Goal: Task Accomplishment & Management: Manage account settings

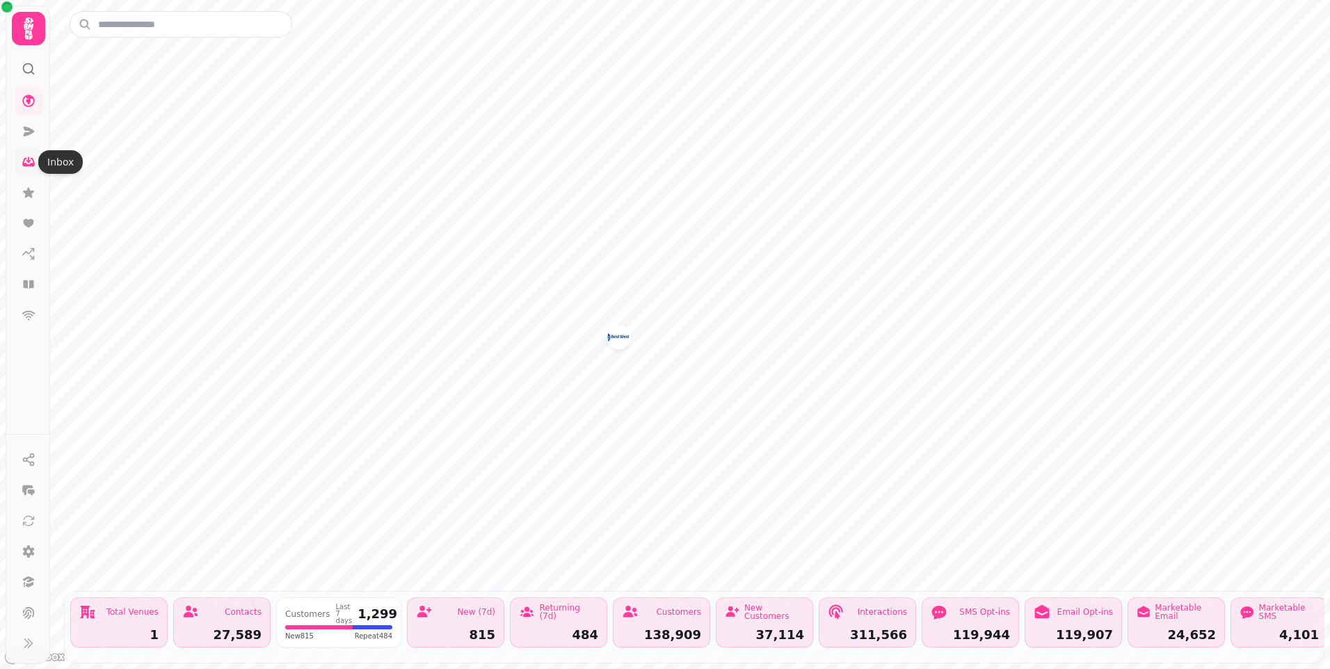
click at [31, 162] on icon at bounding box center [29, 162] width 14 height 14
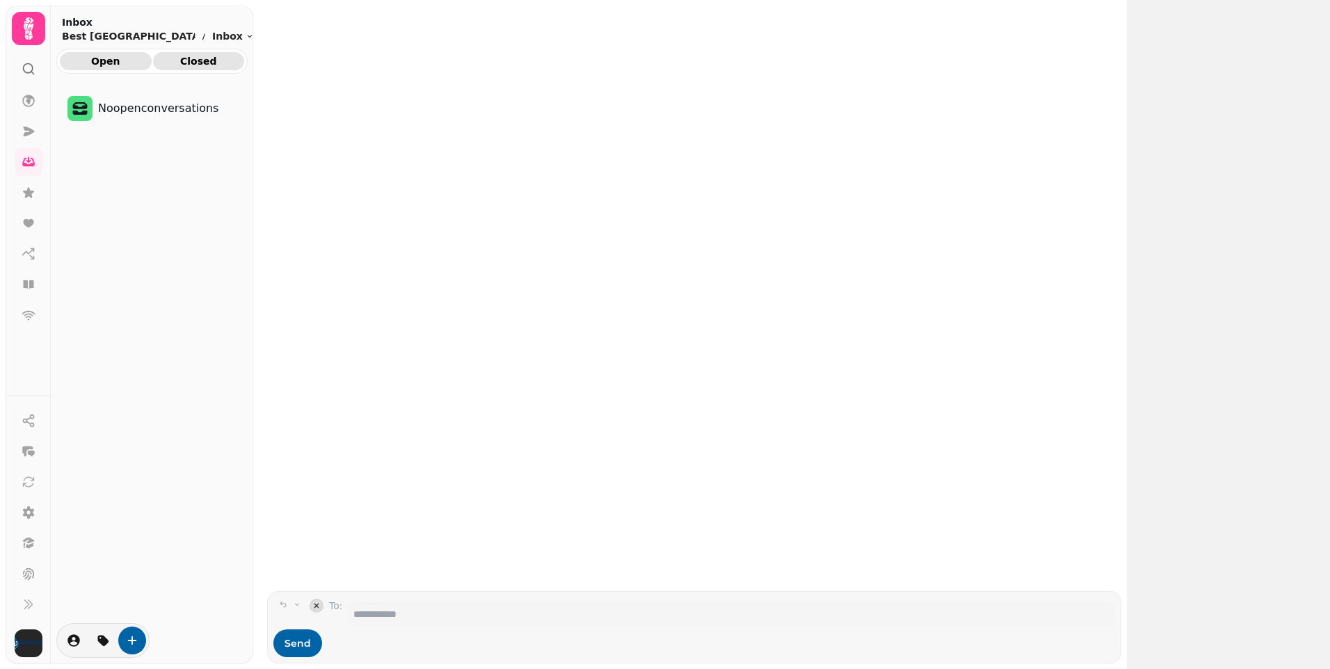
click at [203, 63] on span "Closed" at bounding box center [199, 61] width 70 height 10
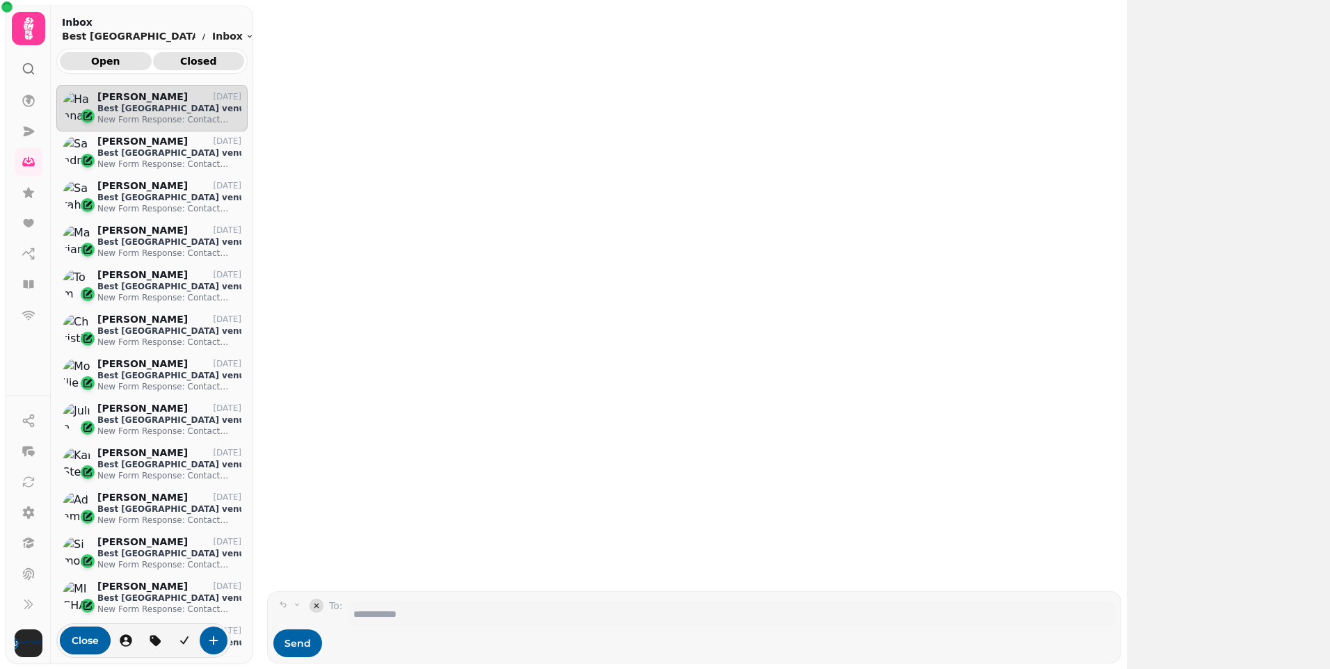
scroll to position [552, 181]
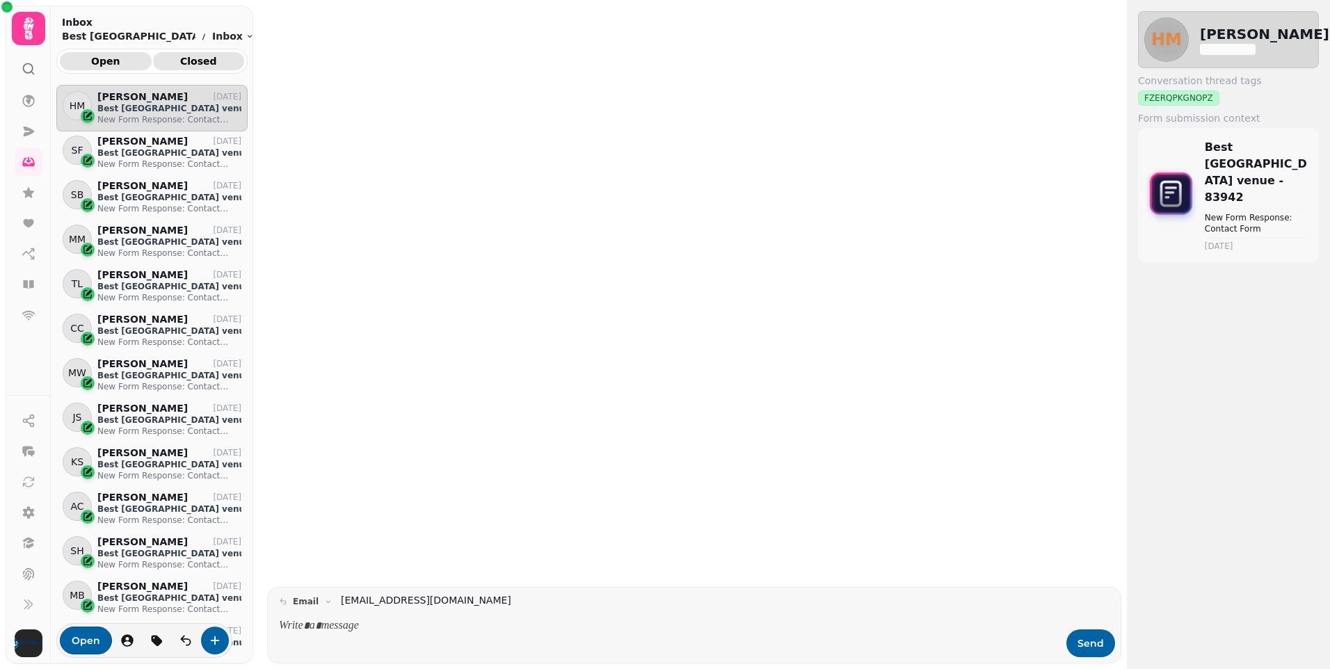
click at [112, 56] on span "Open" at bounding box center [106, 61] width 70 height 10
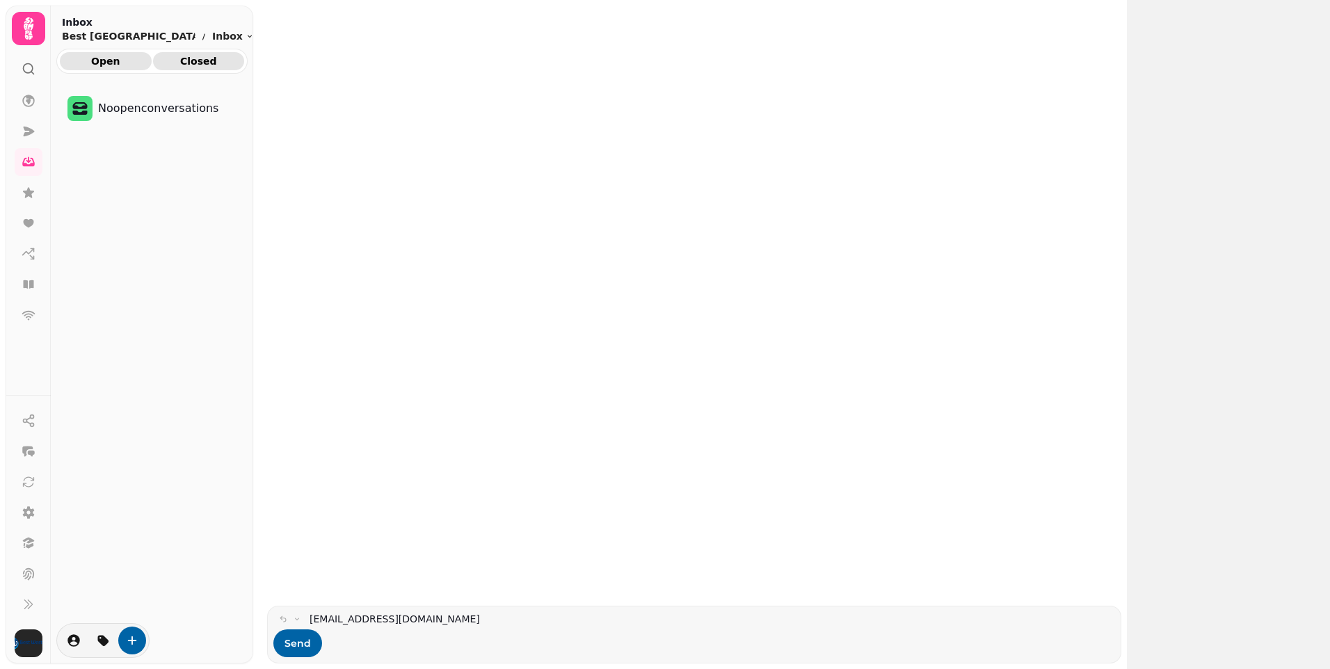
click at [203, 70] on button "Closed" at bounding box center [199, 61] width 92 height 18
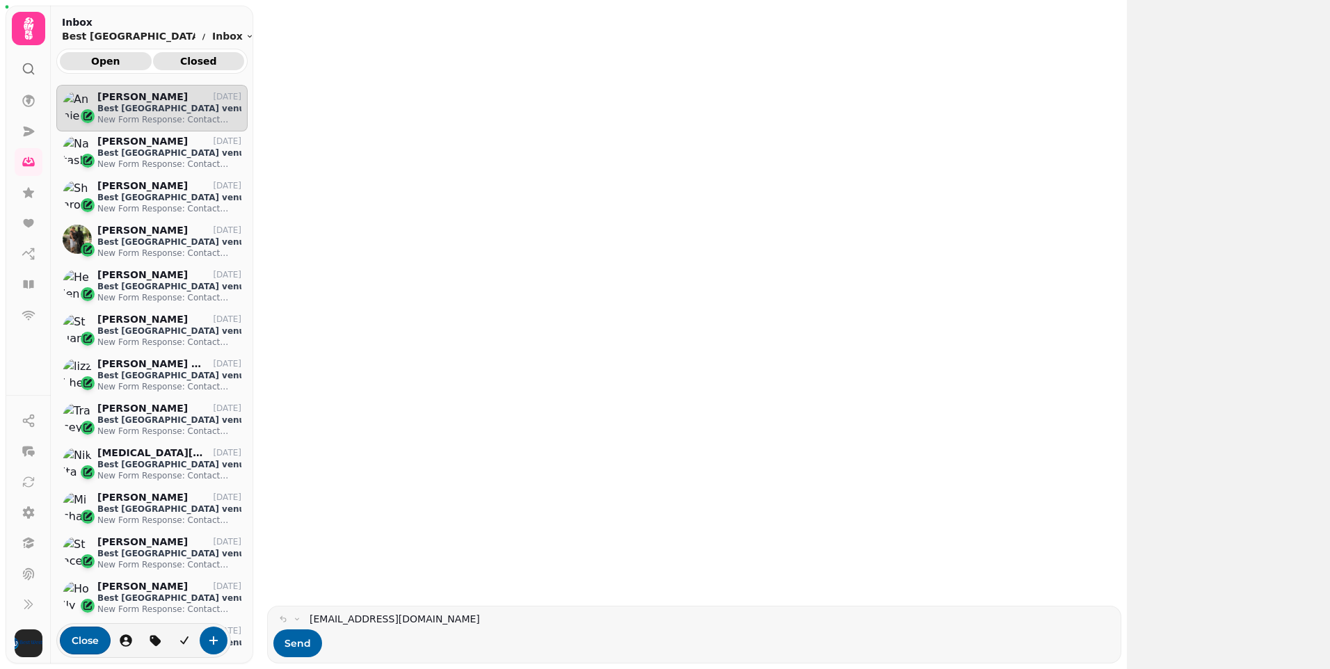
scroll to position [552, 181]
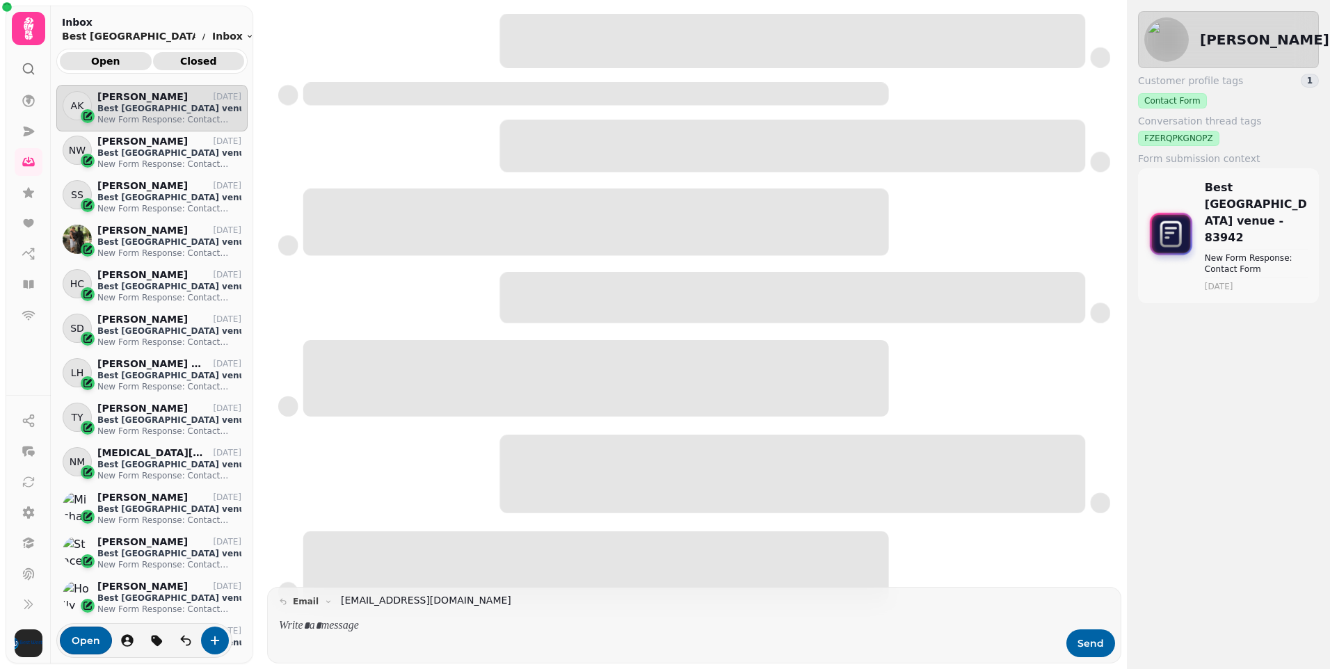
click at [123, 65] on button "Open" at bounding box center [106, 61] width 92 height 18
